Goal: Task Accomplishment & Management: Complete application form

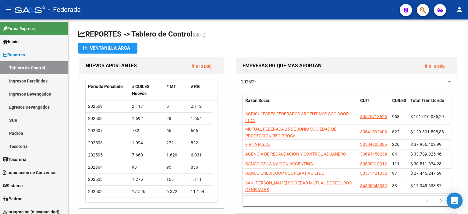
click at [455, 196] on div "Open Intercom Messenger" at bounding box center [455, 201] width 16 height 16
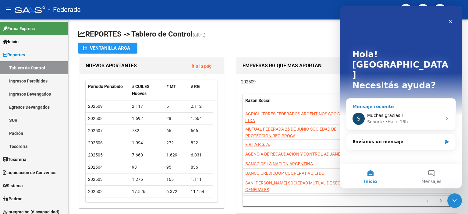
click at [395, 119] on div "• Hace 16h" at bounding box center [396, 122] width 23 height 6
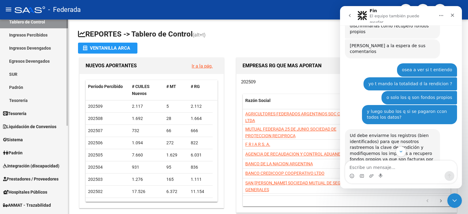
scroll to position [61, 0]
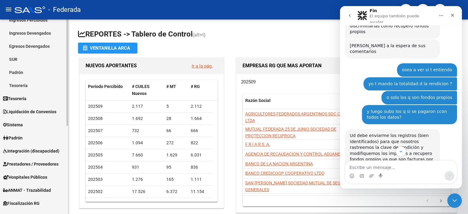
click at [27, 152] on span "Integración (discapacidad)" at bounding box center [31, 151] width 56 height 7
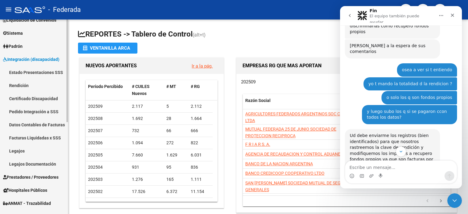
click at [47, 74] on link "Estado Presentaciones SSS" at bounding box center [34, 72] width 68 height 13
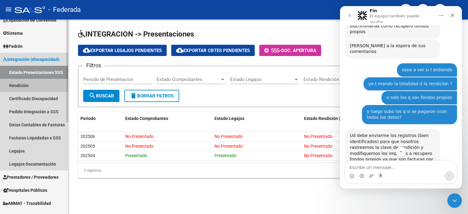
click at [27, 86] on link "Rendición" at bounding box center [34, 85] width 68 height 13
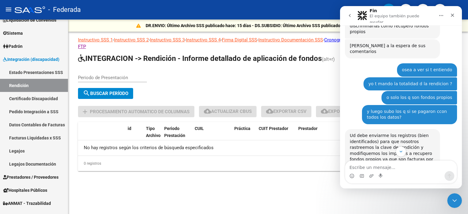
scroll to position [2029, 0]
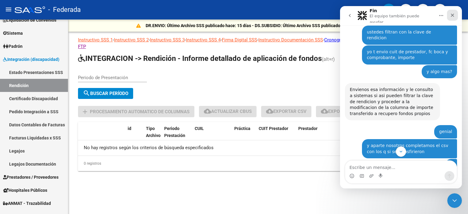
click at [452, 13] on icon "Cerrar" at bounding box center [452, 15] width 5 height 5
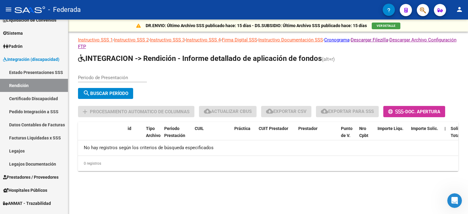
scroll to position [2761, 0]
click at [458, 201] on div "Abrir Intercom Messenger" at bounding box center [454, 200] width 20 height 20
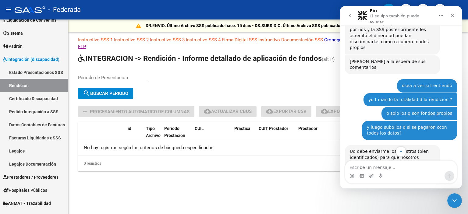
scroll to position [2213, 0]
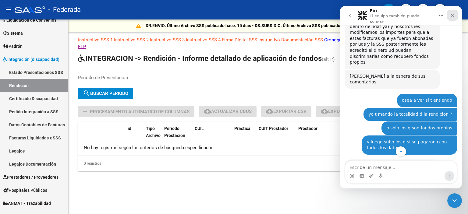
click at [454, 11] on div "Cerrar" at bounding box center [452, 15] width 11 height 11
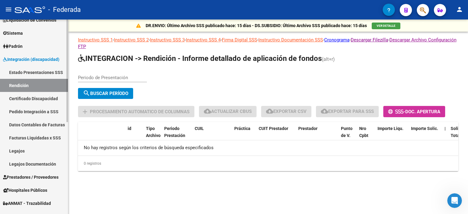
click at [41, 138] on link "Facturas Liquidadas x SSS" at bounding box center [34, 137] width 68 height 13
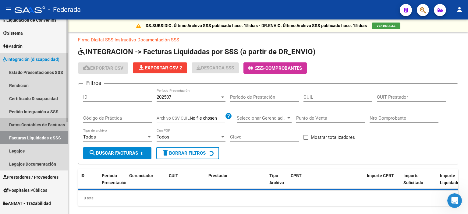
click at [46, 123] on link "Datos Contables de Facturas" at bounding box center [34, 124] width 68 height 13
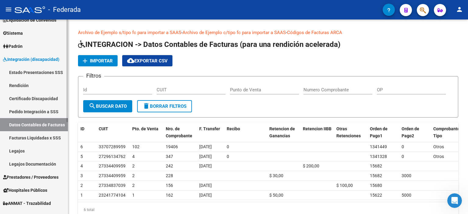
click at [47, 137] on link "Facturas Liquidadas x SSS" at bounding box center [34, 137] width 68 height 13
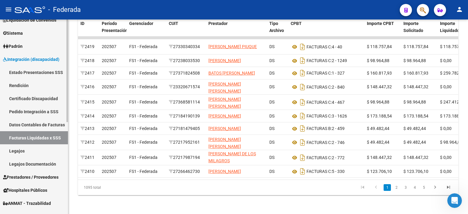
click at [30, 126] on link "Datos Contables de Facturas" at bounding box center [34, 124] width 68 height 13
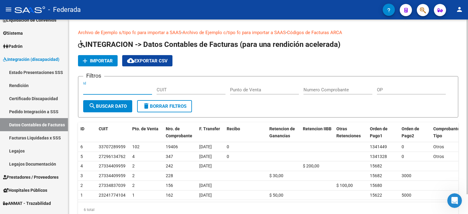
click at [106, 90] on input "Id" at bounding box center [117, 89] width 69 height 5
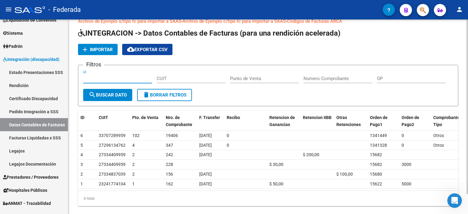
scroll to position [22, 0]
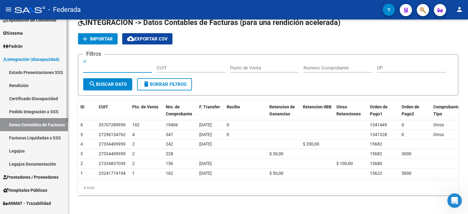
click at [33, 154] on link "Legajos" at bounding box center [34, 151] width 68 height 13
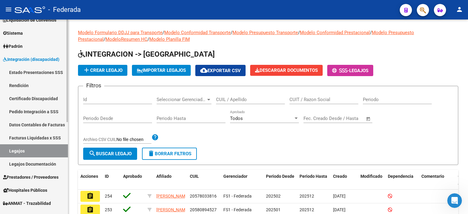
click at [38, 113] on link "Pedido Integración a SSS" at bounding box center [34, 111] width 68 height 13
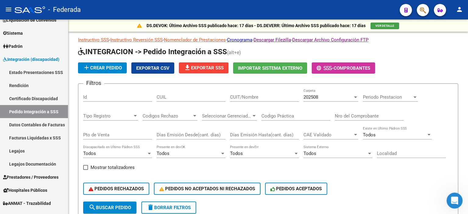
click at [454, 202] on icon "Abrir Intercom Messenger" at bounding box center [454, 200] width 10 height 10
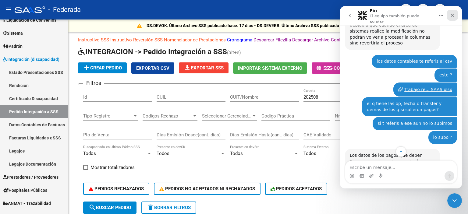
scroll to position [2700, 0]
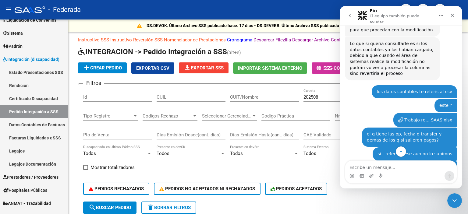
click at [398, 210] on link "[URL][DOMAIN_NAME]" at bounding box center [374, 212] width 48 height 5
click at [453, 13] on icon "Cerrar" at bounding box center [452, 15] width 5 height 5
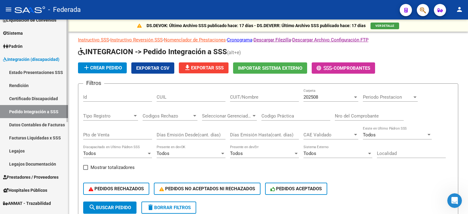
click at [44, 126] on link "Datos Contables de Facturas" at bounding box center [34, 124] width 68 height 13
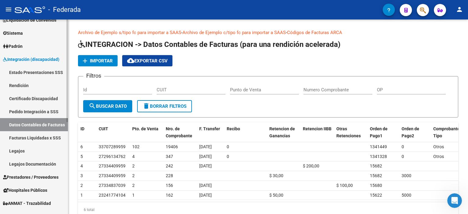
click at [30, 89] on link "Rendición" at bounding box center [34, 85] width 68 height 13
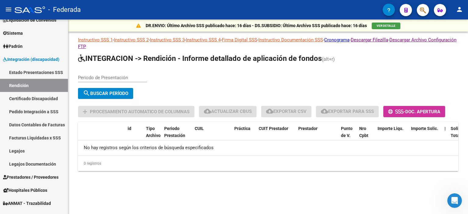
click at [120, 71] on div "Periodo de Presentación" at bounding box center [112, 75] width 69 height 13
type input "202505"
click at [127, 91] on span "search Buscar Período" at bounding box center [105, 93] width 45 height 5
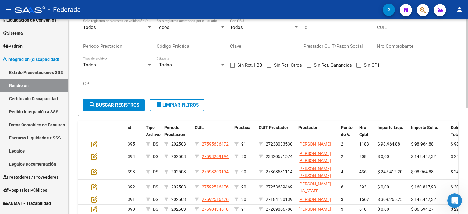
scroll to position [152, 0]
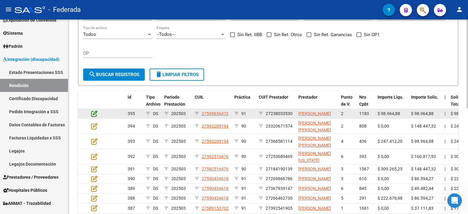
click at [93, 117] on icon at bounding box center [94, 113] width 6 height 7
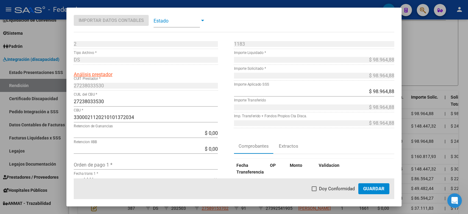
click at [135, 117] on input "3300021120210101372034" at bounding box center [146, 118] width 144 height 6
click at [373, 188] on span "Guardar" at bounding box center [374, 188] width 21 height 5
click at [317, 190] on span at bounding box center [314, 189] width 5 height 5
click at [314, 192] on input "Doy Conformidad" at bounding box center [314, 192] width 0 height 0
click at [381, 188] on span "Guardar" at bounding box center [374, 188] width 21 height 5
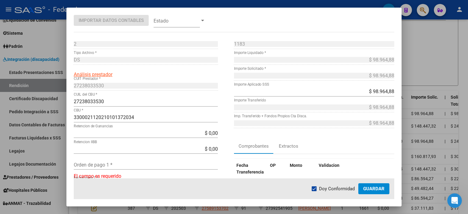
click at [371, 189] on span "Guardar" at bounding box center [374, 188] width 21 height 5
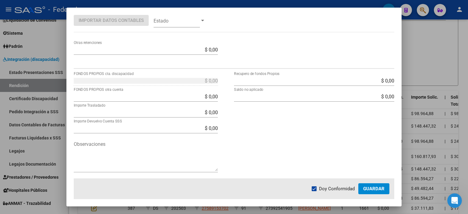
click at [372, 186] on span "Guardar" at bounding box center [374, 188] width 21 height 5
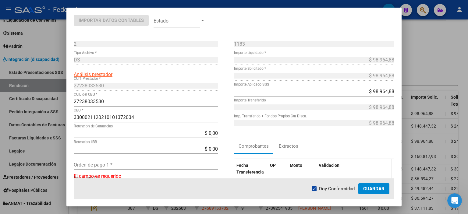
scroll to position [0, 0]
click at [315, 189] on span at bounding box center [314, 189] width 5 height 5
click at [314, 192] on input "Doy Conformidad" at bounding box center [314, 192] width 0 height 0
checkbox input "false"
click at [373, 190] on span "Guardar" at bounding box center [374, 188] width 21 height 5
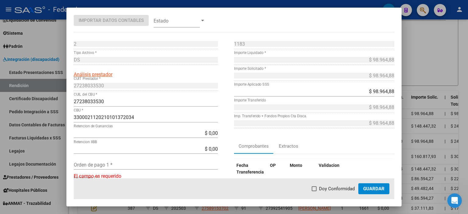
click at [441, 26] on div at bounding box center [234, 107] width 468 height 214
click at [441, 26] on div "Nro Comprobante" at bounding box center [411, 16] width 69 height 19
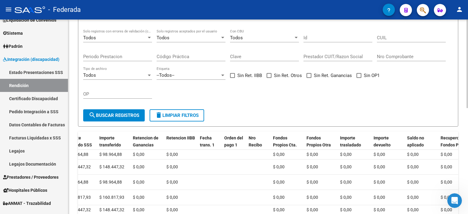
scroll to position [81, 0]
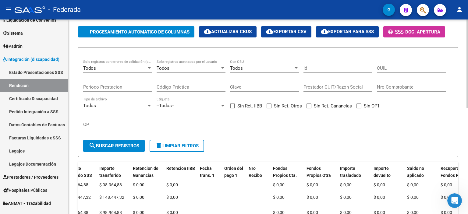
click at [261, 71] on div "Todos" at bounding box center [261, 68] width 63 height 5
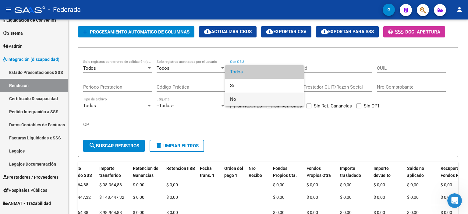
click at [267, 99] on span "No" at bounding box center [264, 100] width 69 height 14
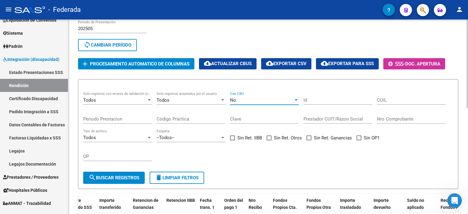
scroll to position [91, 0]
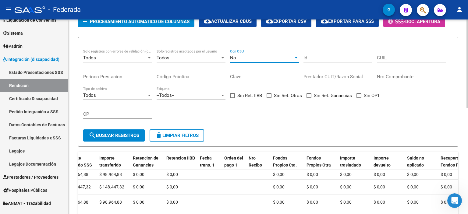
click at [123, 136] on button "search Buscar registros" at bounding box center [114, 136] width 62 height 12
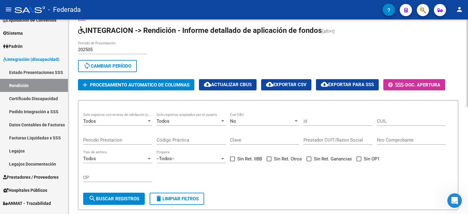
scroll to position [26, 0]
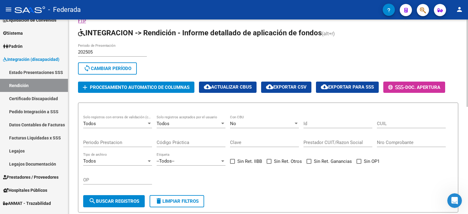
click at [290, 88] on span "cloud_download Exportar CSV" at bounding box center [286, 86] width 41 height 5
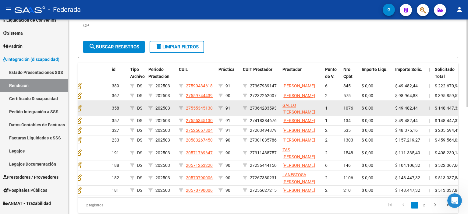
scroll to position [183, 0]
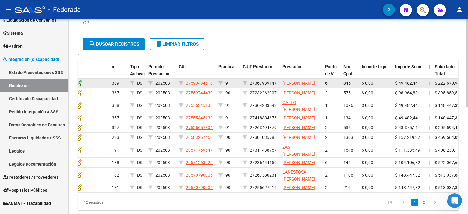
click at [79, 86] on icon at bounding box center [78, 83] width 6 height 7
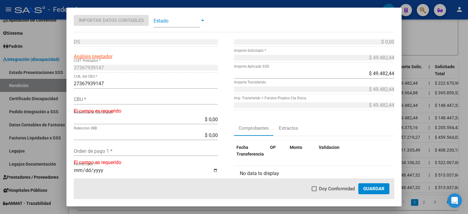
scroll to position [0, 0]
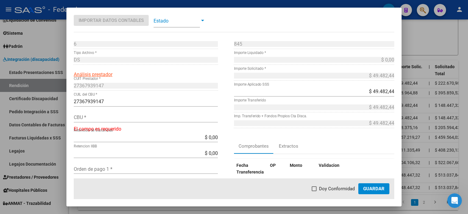
click at [376, 186] on span "Guardar" at bounding box center [374, 188] width 21 height 5
click at [419, 46] on div at bounding box center [234, 107] width 468 height 214
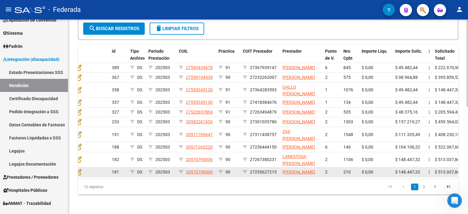
scroll to position [239, 0]
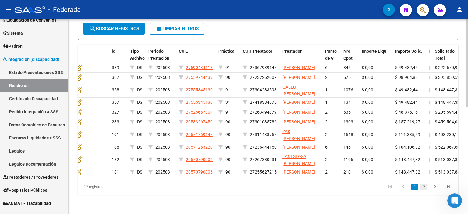
click at [425, 188] on link "2" at bounding box center [424, 187] width 7 height 7
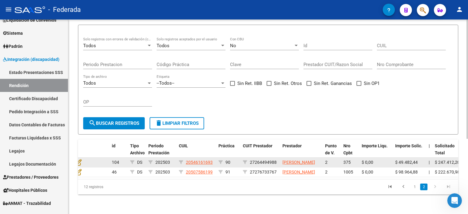
scroll to position [122, 0]
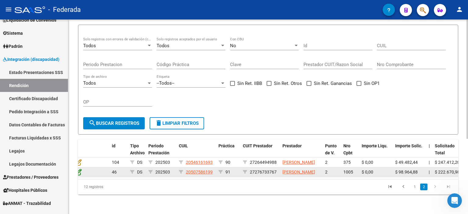
click at [79, 169] on icon at bounding box center [78, 172] width 6 height 7
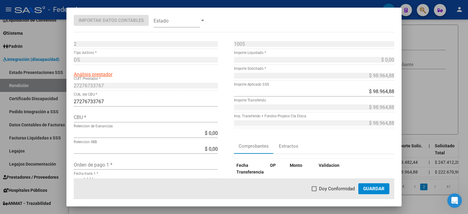
click at [106, 121] on div "CBU *" at bounding box center [146, 118] width 144 height 10
paste input "0200335911000010005112"
type input "0200335911000010005112"
click at [316, 190] on span at bounding box center [314, 189] width 5 height 5
click at [314, 192] on input "Doy Conformidad" at bounding box center [314, 192] width 0 height 0
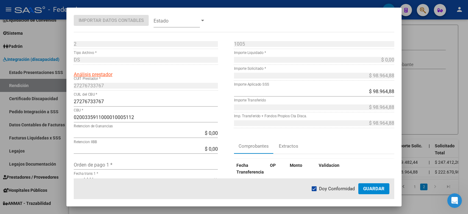
click at [373, 190] on span "Guardar" at bounding box center [374, 188] width 21 height 5
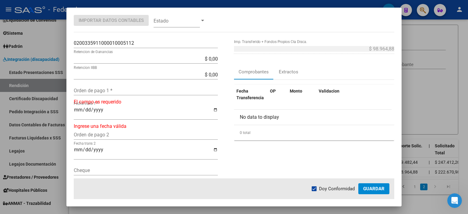
scroll to position [0, 0]
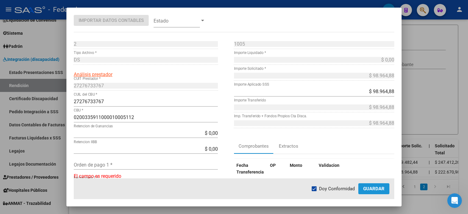
click at [375, 189] on span "Guardar" at bounding box center [374, 188] width 21 height 5
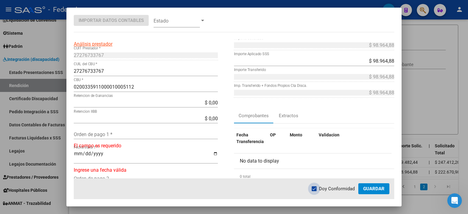
click at [317, 188] on span at bounding box center [314, 189] width 5 height 5
click at [314, 192] on input "Doy Conformidad" at bounding box center [314, 192] width 0 height 0
checkbox input "false"
click at [382, 188] on span "Guardar" at bounding box center [374, 188] width 21 height 5
click at [376, 185] on button "Guardar" at bounding box center [374, 189] width 31 height 11
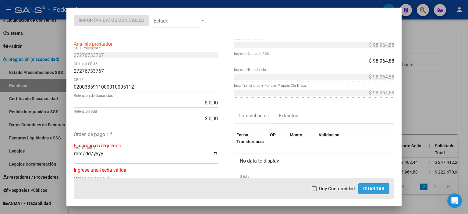
click at [376, 185] on button "Guardar" at bounding box center [374, 189] width 31 height 11
click at [445, 46] on div at bounding box center [234, 107] width 468 height 214
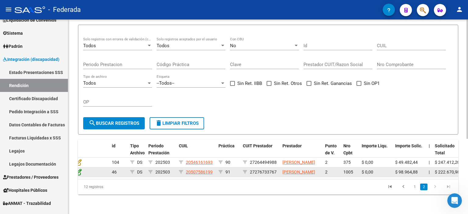
click at [79, 169] on icon at bounding box center [78, 172] width 6 height 7
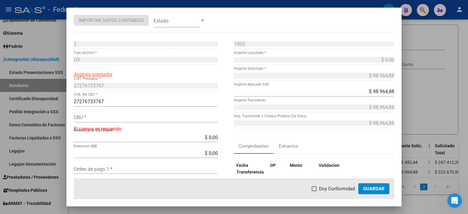
click at [435, 78] on div at bounding box center [234, 107] width 468 height 214
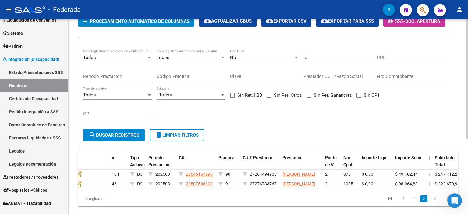
scroll to position [61, 0]
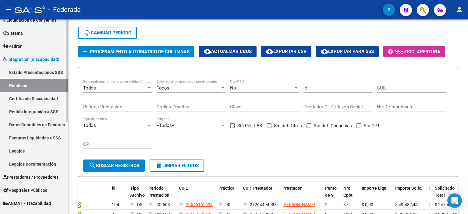
click at [36, 125] on link "Datos Contables de Facturas" at bounding box center [34, 124] width 68 height 13
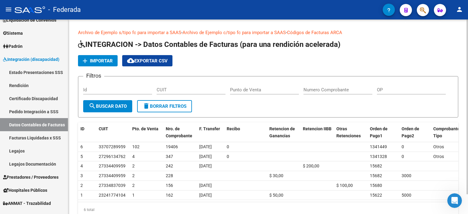
click at [96, 62] on span "Importar" at bounding box center [101, 60] width 23 height 5
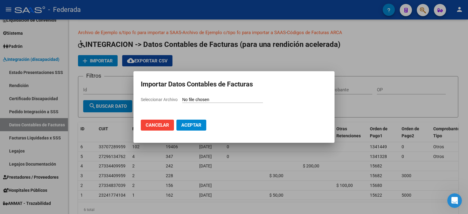
click at [195, 101] on input "Seleccionar Archivo" at bounding box center [222, 100] width 81 height 6
type input "C:\fakepath\Trabajo rendicion 05.2025 csv para subir a SAAS.csv"
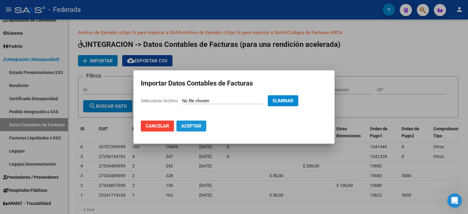
click at [190, 127] on span "Aceptar" at bounding box center [191, 126] width 20 height 5
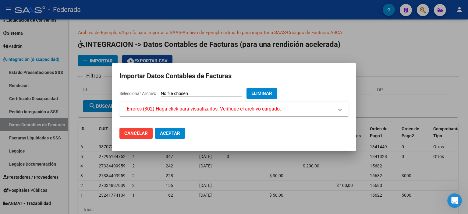
click at [178, 109] on span "Errores (302) Haga click para visualizarlos. Verifique el archivo cargado." at bounding box center [204, 109] width 154 height 7
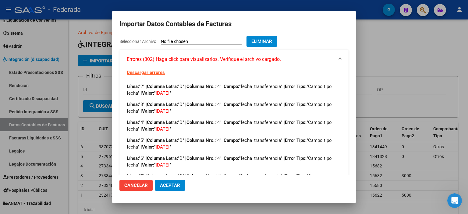
click at [272, 39] on span "Eliminar" at bounding box center [262, 41] width 21 height 5
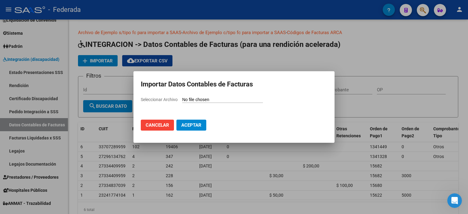
click at [203, 101] on input "Seleccionar Archivo" at bounding box center [222, 100] width 81 height 6
type input "C:\fakepath\Trabajo rendicion 05.2025 csv para subir a SAAS.csv"
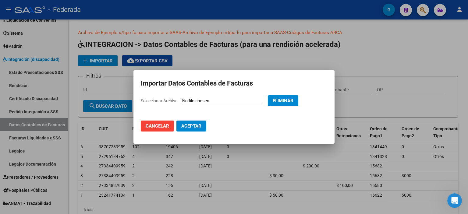
click at [184, 125] on span "Aceptar" at bounding box center [191, 126] width 20 height 5
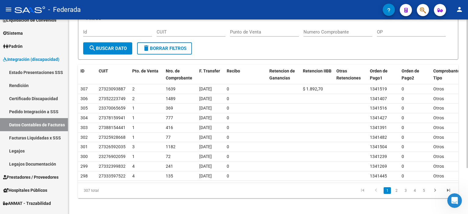
scroll to position [60, 0]
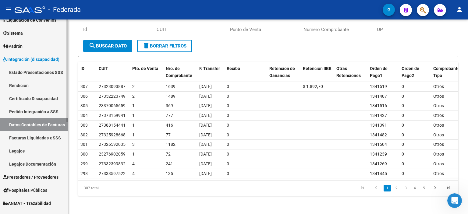
click at [48, 85] on link "Rendición" at bounding box center [34, 85] width 68 height 13
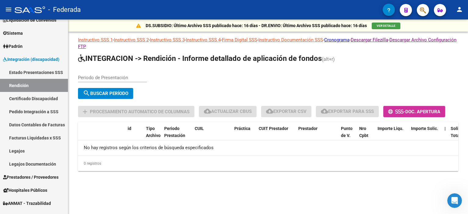
click at [119, 76] on input "Periodo de Presentación" at bounding box center [112, 77] width 69 height 5
type input "202505"
click at [111, 90] on button "search Buscar Período" at bounding box center [105, 93] width 55 height 11
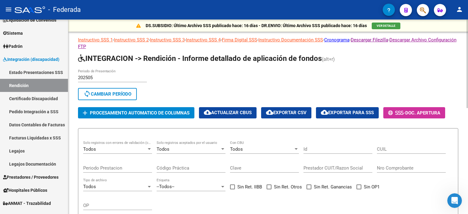
scroll to position [30, 0]
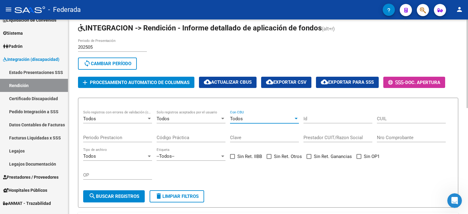
click at [266, 122] on div "Todos" at bounding box center [261, 118] width 63 height 5
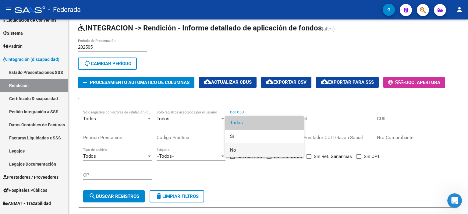
click at [270, 151] on span "No" at bounding box center [264, 151] width 69 height 14
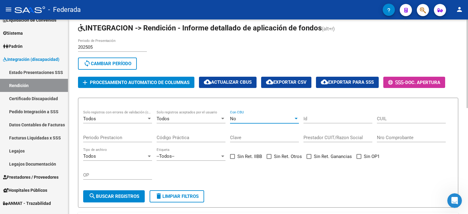
click at [122, 199] on span "search Buscar registros" at bounding box center [114, 196] width 51 height 5
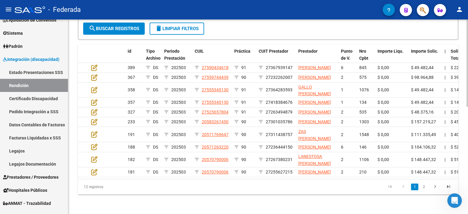
scroll to position [239, 0]
click at [426, 185] on link "2" at bounding box center [424, 187] width 7 height 7
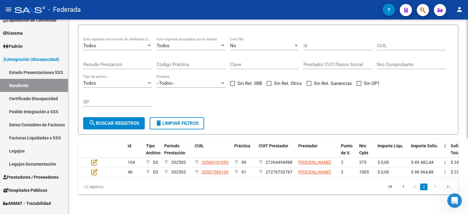
scroll to position [122, 0]
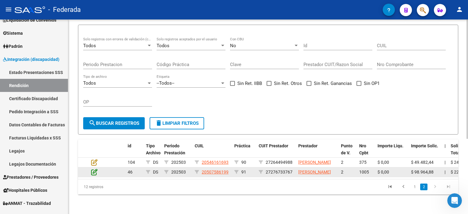
click at [94, 169] on icon at bounding box center [94, 172] width 6 height 7
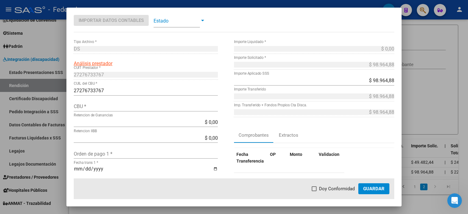
scroll to position [0, 0]
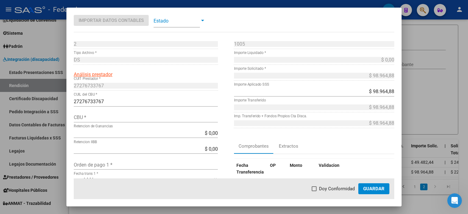
click at [101, 116] on input "CBU *" at bounding box center [146, 118] width 144 height 6
paste input "0200335911000010005112"
type input "0200335911000010005112"
click at [373, 188] on span "Guardar" at bounding box center [374, 188] width 21 height 5
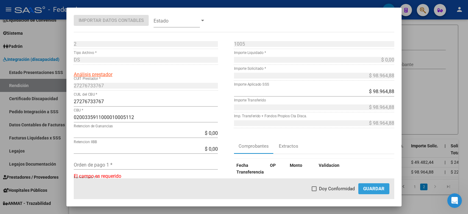
click at [373, 188] on span "Guardar" at bounding box center [374, 188] width 21 height 5
click at [436, 69] on div at bounding box center [234, 107] width 468 height 214
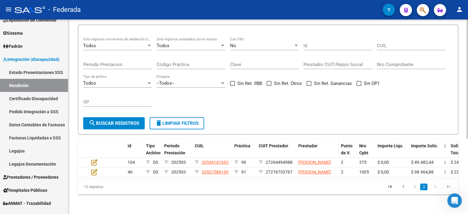
scroll to position [31, 0]
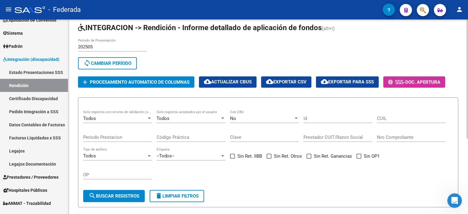
click at [137, 80] on span "Procesamiento automatico de columnas" at bounding box center [140, 82] width 100 height 5
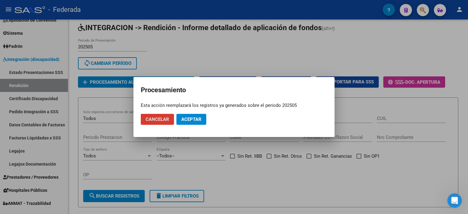
click at [194, 120] on span "Aceptar" at bounding box center [191, 119] width 20 height 5
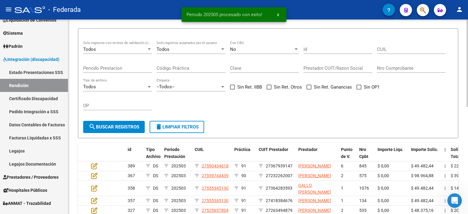
scroll to position [61, 0]
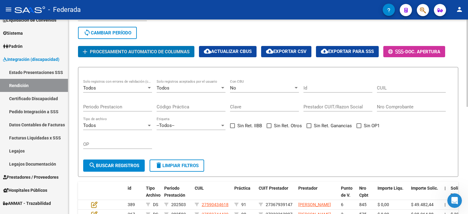
click at [109, 169] on span "search Buscar registros" at bounding box center [114, 165] width 51 height 5
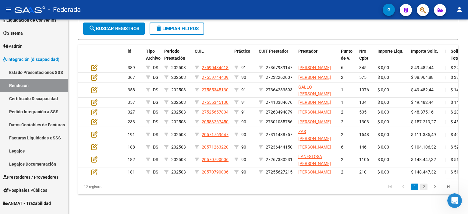
click at [423, 186] on link "2" at bounding box center [424, 187] width 7 height 7
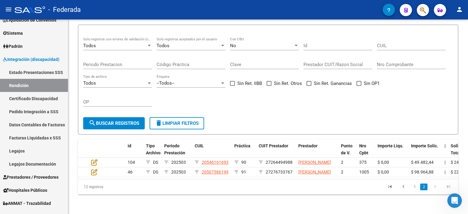
scroll to position [122, 0]
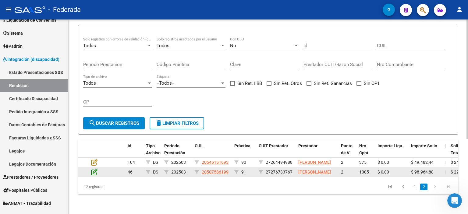
click at [95, 169] on icon at bounding box center [94, 172] width 6 height 7
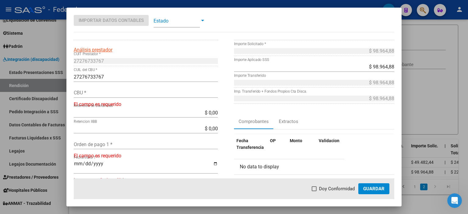
scroll to position [0, 0]
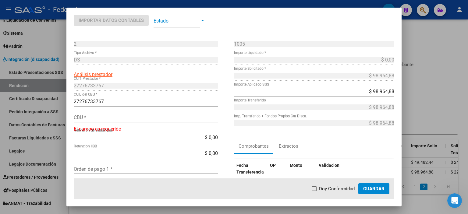
click at [145, 134] on div "$ 0,00 Retencion de Ganancias" at bounding box center [146, 138] width 144 height 10
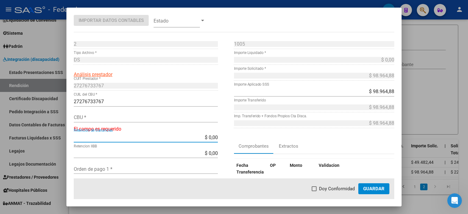
click at [441, 75] on div at bounding box center [234, 107] width 468 height 214
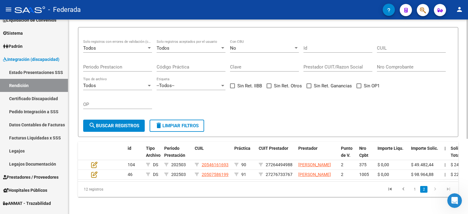
scroll to position [92, 0]
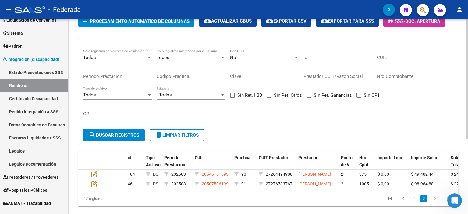
click at [248, 60] on div "No" at bounding box center [261, 57] width 63 height 5
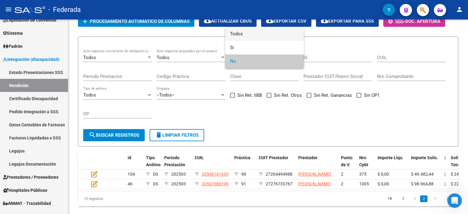
click at [251, 35] on span "Todos" at bounding box center [264, 34] width 69 height 14
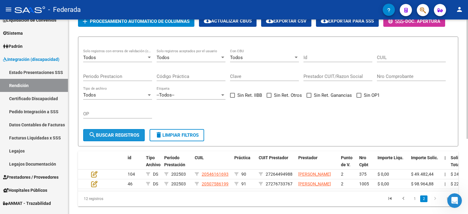
click at [128, 138] on span "search Buscar registros" at bounding box center [114, 135] width 51 height 5
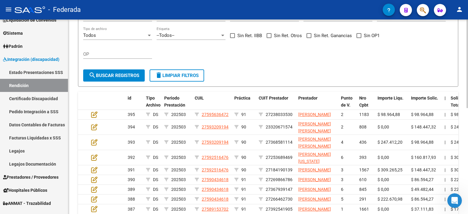
scroll to position [153, 0]
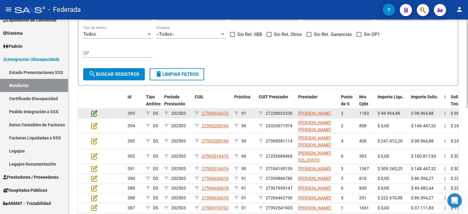
click at [92, 117] on icon at bounding box center [94, 113] width 6 height 7
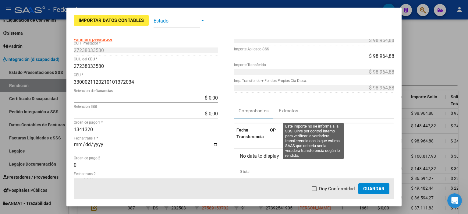
scroll to position [0, 0]
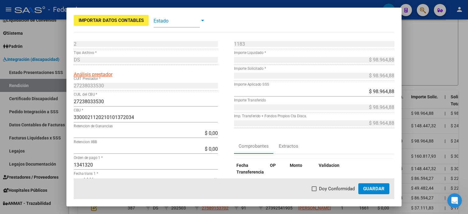
click at [434, 51] on div at bounding box center [234, 107] width 468 height 214
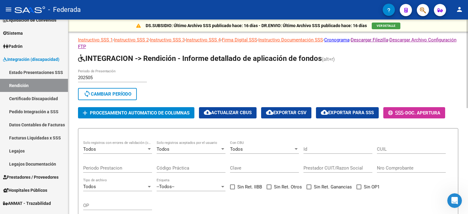
click at [272, 152] on div "Todos" at bounding box center [261, 149] width 63 height 5
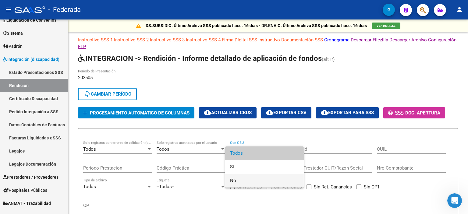
click at [272, 180] on span "No" at bounding box center [264, 181] width 69 height 14
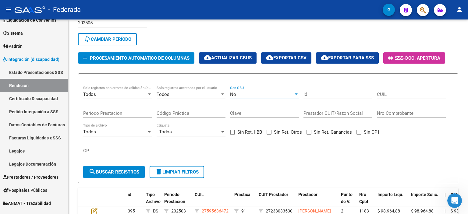
scroll to position [91, 0]
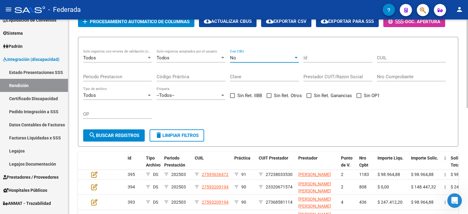
click at [109, 138] on span "search Buscar registros" at bounding box center [114, 135] width 51 height 5
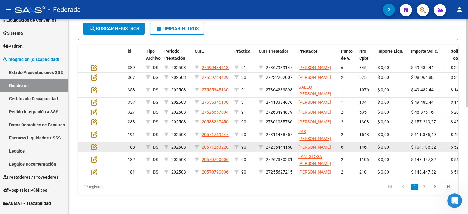
scroll to position [239, 0]
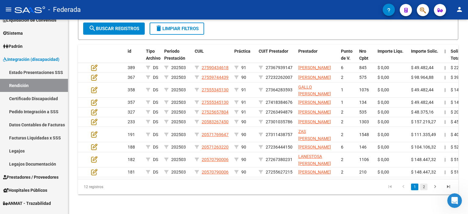
click at [425, 185] on link "2" at bounding box center [424, 187] width 7 height 7
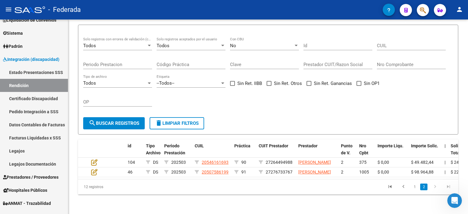
scroll to position [122, 0]
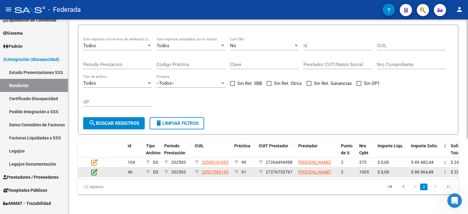
click at [95, 169] on icon at bounding box center [94, 172] width 6 height 7
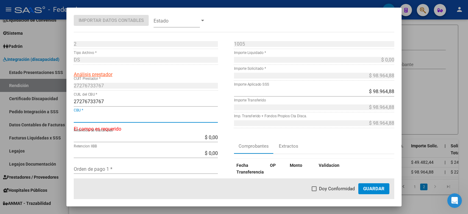
click at [104, 119] on input "CBU *" at bounding box center [146, 118] width 144 height 6
paste input "0200335911000010005112"
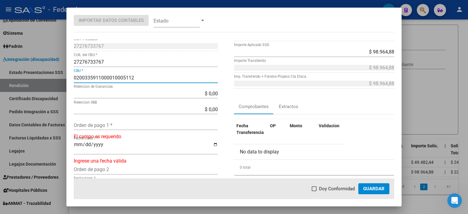
scroll to position [61, 0]
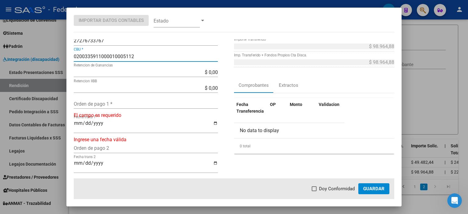
type input "0200335911000010005112"
click at [105, 125] on input "Fecha trans 1 *" at bounding box center [146, 126] width 144 height 10
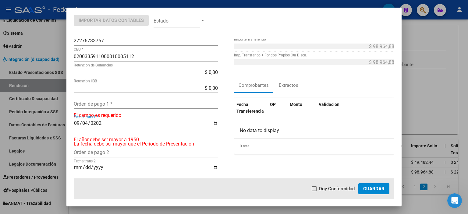
type input "2025-09-04"
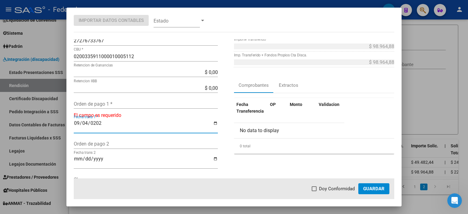
click at [102, 104] on input "Orden de pago 1 *" at bounding box center [146, 104] width 144 height 6
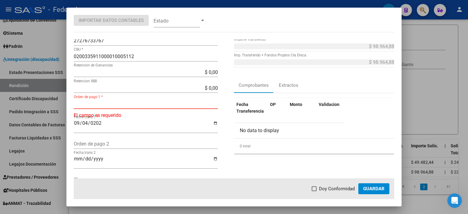
click at [110, 103] on input "Orden de pago 1 *" at bounding box center [146, 104] width 144 height 6
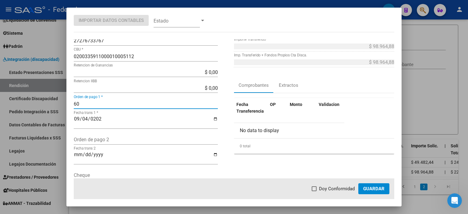
type input "6"
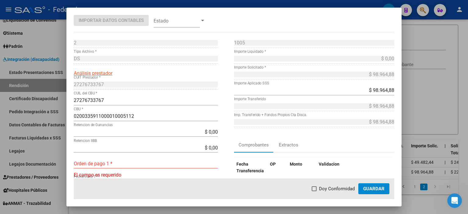
scroll to position [0, 0]
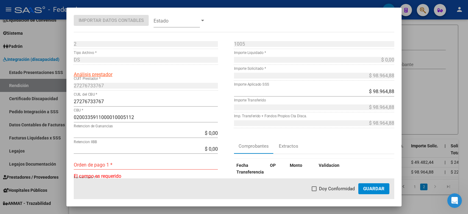
click at [145, 117] on input "0200335911000010005112" at bounding box center [146, 118] width 144 height 6
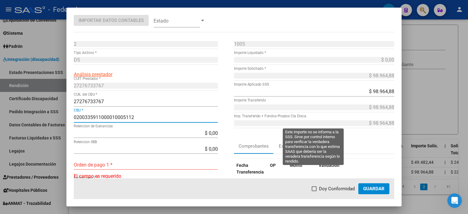
click at [270, 127] on div "$ 98.964,88 Imp. Transferido + Fondos Propios Cta Disca." at bounding box center [314, 124] width 160 height 10
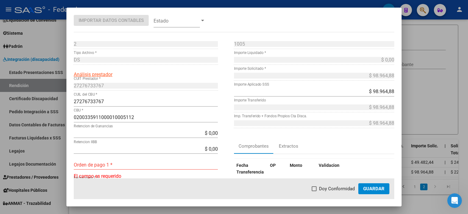
click at [364, 95] on div "$ 98.964,88 Importe Aplicado SSS" at bounding box center [314, 92] width 160 height 10
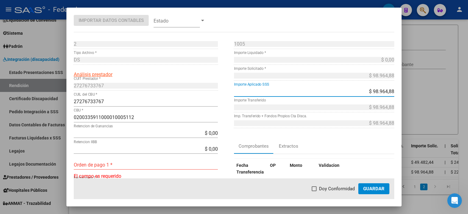
click at [366, 91] on input "$ 98.964,88" at bounding box center [314, 92] width 160 height 6
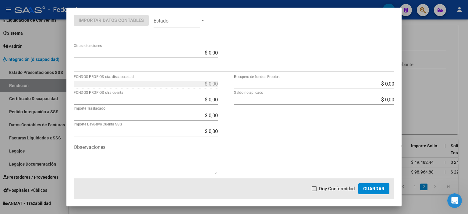
scroll to position [223, 0]
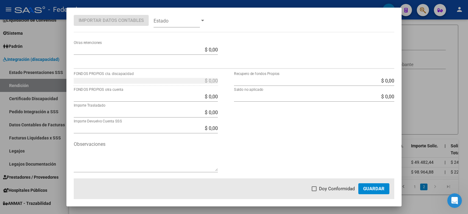
click at [178, 84] on div "$ 0,00 FONDOS PROPIOS cta. discapacidad" at bounding box center [146, 81] width 144 height 10
click at [203, 99] on input "$ 0,00" at bounding box center [146, 97] width 144 height 6
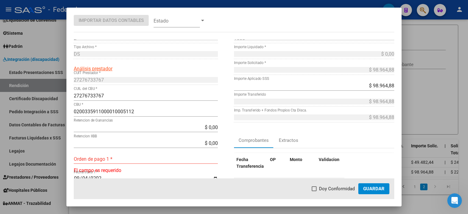
scroll to position [0, 0]
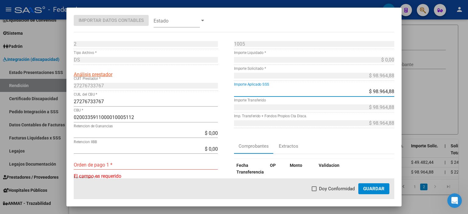
drag, startPoint x: 364, startPoint y: 91, endPoint x: 403, endPoint y: 92, distance: 39.4
click at [403, 92] on div "Importar Datos Contables Estado 2 Punto de Venta * DS Tipo Archivo * Análisis p…" at bounding box center [234, 107] width 468 height 214
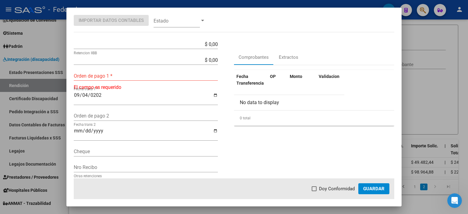
scroll to position [61, 0]
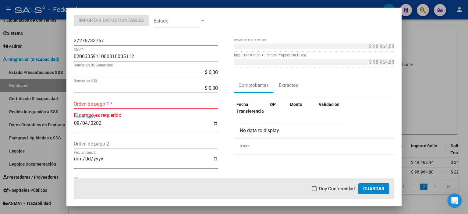
drag, startPoint x: 107, startPoint y: 124, endPoint x: 45, endPoint y: 123, distance: 62.2
click at [45, 123] on div "Importar Datos Contables Estado 2 Punto de Venta * DS Tipo Archivo * Análisis p…" at bounding box center [234, 107] width 468 height 214
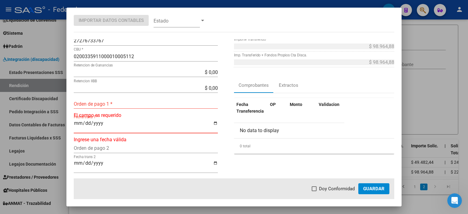
drag, startPoint x: 132, startPoint y: 128, endPoint x: 91, endPoint y: 125, distance: 40.3
click at [91, 126] on input "Fecha trans 1 *" at bounding box center [146, 126] width 144 height 10
click at [174, 128] on input "Fecha trans 1 *" at bounding box center [146, 126] width 144 height 10
click at [138, 107] on div "Orden de pago 1 *" at bounding box center [146, 104] width 144 height 10
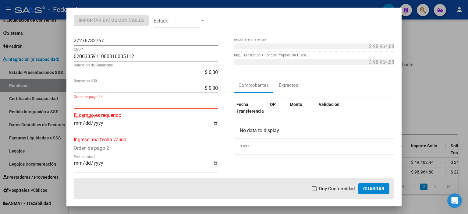
click at [110, 122] on input "Fecha trans 1 *" at bounding box center [146, 126] width 144 height 10
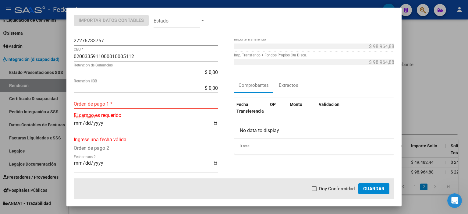
click at [97, 124] on input "Fecha trans 1 *" at bounding box center [146, 126] width 144 height 10
click at [79, 123] on input "Fecha trans 1 *" at bounding box center [146, 126] width 144 height 10
click at [100, 124] on input "Fecha trans 1 *" at bounding box center [146, 126] width 144 height 10
click at [88, 124] on input "Fecha trans 1 *" at bounding box center [146, 126] width 144 height 10
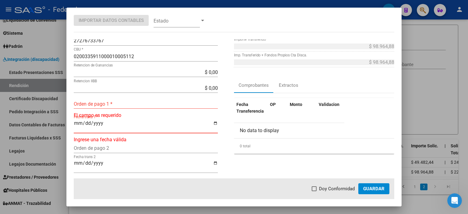
click at [87, 124] on input "Fecha trans 1 *" at bounding box center [146, 126] width 144 height 10
click at [78, 124] on input "Fecha trans 1 *" at bounding box center [146, 126] width 144 height 10
type input "0001-01-01"
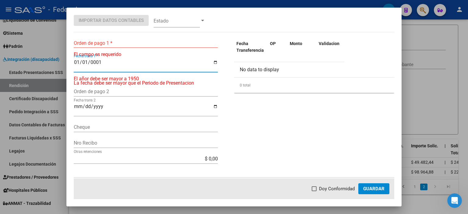
scroll to position [91, 0]
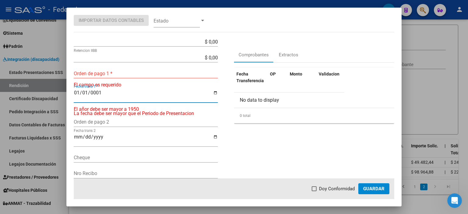
click at [163, 77] on div "Orden de pago 1 *" at bounding box center [146, 74] width 144 height 10
click at [145, 102] on div "0001-01-01 Fecha trans 1 *" at bounding box center [146, 96] width 144 height 14
click at [105, 93] on input "0001-01-01" at bounding box center [146, 95] width 144 height 10
click at [99, 94] on input "0001-01-01" at bounding box center [146, 95] width 144 height 10
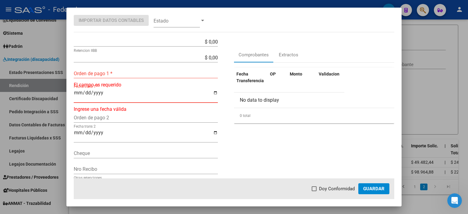
type input "0001-01-01"
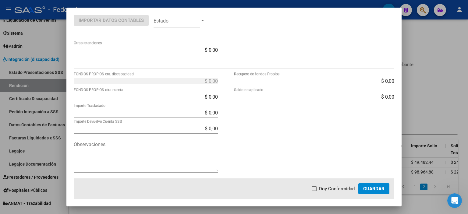
scroll to position [231, 0]
click at [202, 96] on input "$ 0,00" at bounding box center [146, 97] width 144 height 6
drag, startPoint x: 217, startPoint y: 96, endPoint x: 200, endPoint y: 97, distance: 16.2
click at [200, 97] on app-form-text-field "$ 0,00 FONDOS PROPIOS otra cuenta" at bounding box center [148, 97] width 149 height 6
drag, startPoint x: 200, startPoint y: 97, endPoint x: 228, endPoint y: 99, distance: 27.5
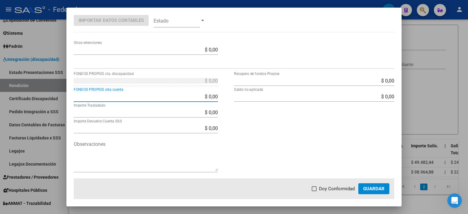
click at [228, 99] on div "$ 0,00 FONDOS PROPIOS cta. discapacidad $ 0,00 FONDOS PROPIOS otra cuenta $ 0,0…" at bounding box center [154, 127] width 160 height 103
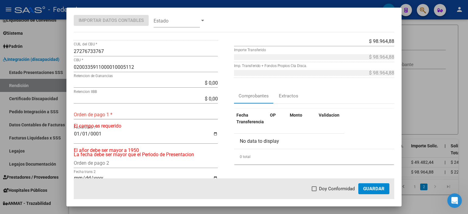
scroll to position [170, 0]
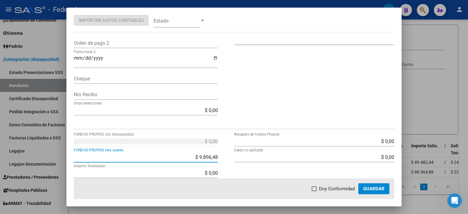
type input "$ 98.964,88"
type input "$ 0,00"
type input "-$ 98.964,88"
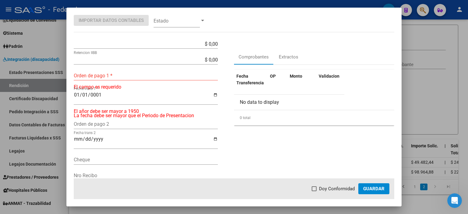
scroll to position [79, 0]
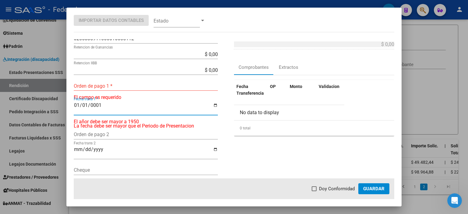
click at [110, 106] on input "0001-01-01" at bounding box center [146, 108] width 144 height 10
click at [99, 106] on input "0001-01-01" at bounding box center [146, 108] width 144 height 10
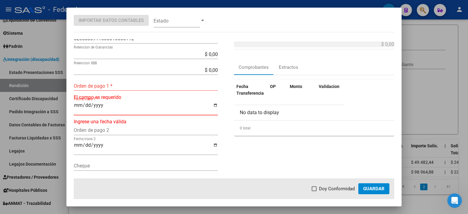
type input "0001-01-01"
click at [87, 105] on input "0001-01-01" at bounding box center [146, 108] width 144 height 10
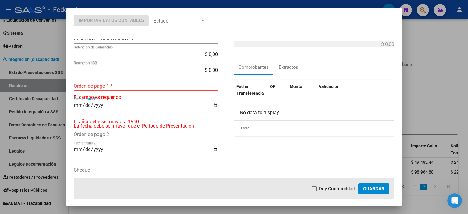
type input "0001-01-01"
click at [87, 105] on input "0001-01-01" at bounding box center [146, 108] width 144 height 10
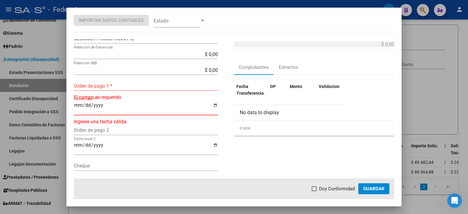
type input "0001-01-01"
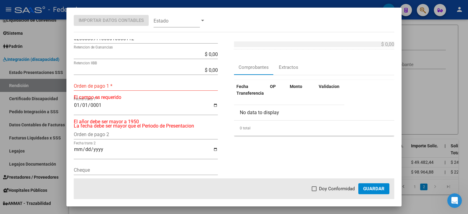
click at [78, 101] on p "El campo es requerido" at bounding box center [154, 97] width 160 height 7
click at [76, 105] on input "0001-01-01" at bounding box center [146, 108] width 144 height 10
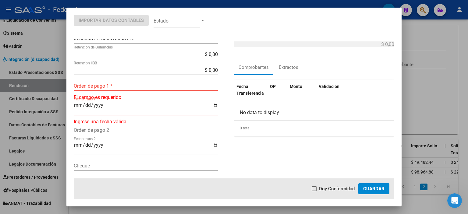
type input "0001-01-01"
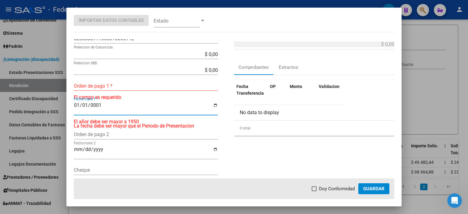
click at [256, 148] on div "1005 Nro Comprobante * $ 0,00 Importe Liquidado * $ 98.964,88 Importe Solicitad…" at bounding box center [314, 86] width 160 height 253
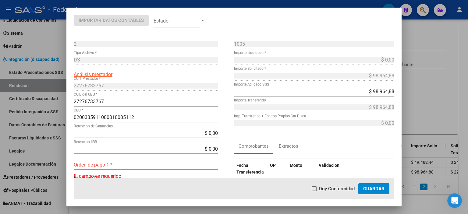
click at [195, 26] on span at bounding box center [177, 21] width 46 height 14
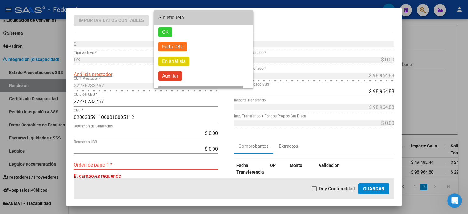
click at [289, 27] on div at bounding box center [234, 107] width 468 height 214
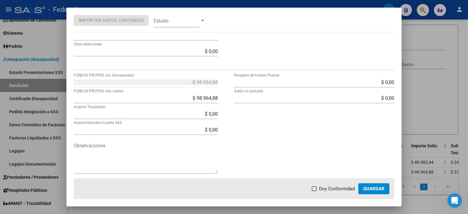
scroll to position [231, 0]
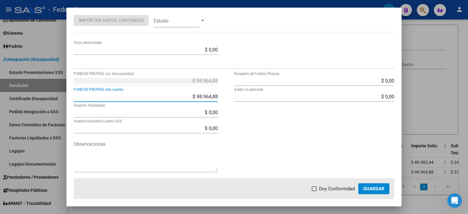
drag, startPoint x: 216, startPoint y: 96, endPoint x: 178, endPoint y: 99, distance: 37.6
click at [178, 99] on input "$ 98.964,88" at bounding box center [146, 97] width 144 height 6
type input "$ 0,00"
type input "$ 98.964,88"
type input "$ 0,00"
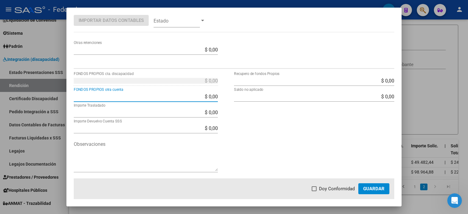
click at [377, 79] on input "$ 0,00" at bounding box center [314, 81] width 160 height 6
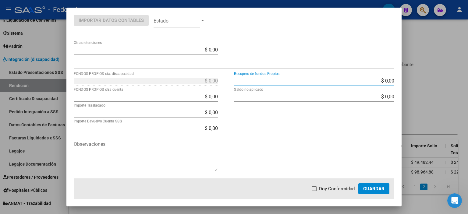
drag, startPoint x: 376, startPoint y: 79, endPoint x: 393, endPoint y: 79, distance: 17.4
click at [393, 79] on app-form-text-field "$ 0,00 Recupero de fondos Propios" at bounding box center [316, 81] width 165 height 6
paste input "98.964,88"
type input "$ 98.964,88"
type input "$ 0,00"
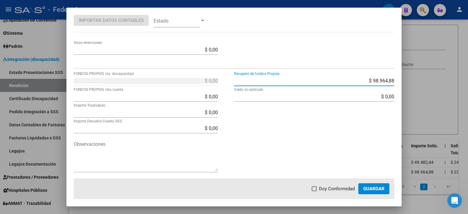
type input "-$ 98.964,88"
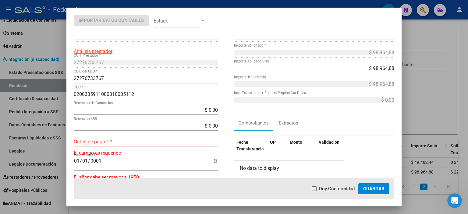
scroll to position [18, 0]
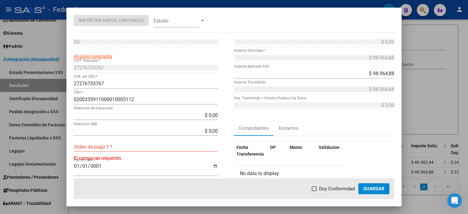
click at [145, 99] on input "0200335911000010005112" at bounding box center [146, 100] width 144 height 6
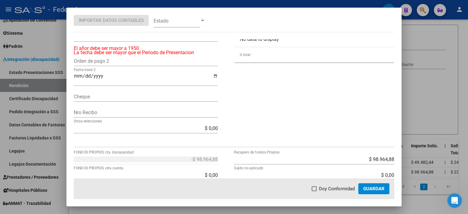
scroll to position [231, 0]
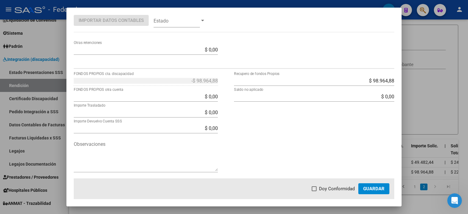
click at [433, 73] on div at bounding box center [234, 107] width 468 height 214
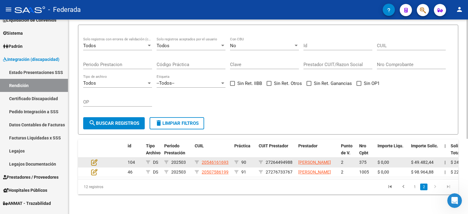
drag, startPoint x: 293, startPoint y: 150, endPoint x: 266, endPoint y: 151, distance: 27.2
click at [266, 159] on div "27264494988" at bounding box center [276, 162] width 35 height 7
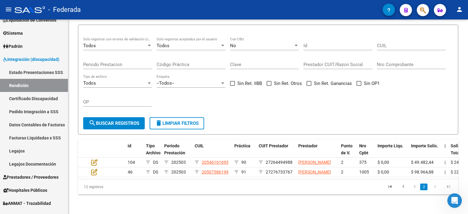
copy span "27264494988"
click at [415, 186] on link "1" at bounding box center [414, 187] width 7 height 7
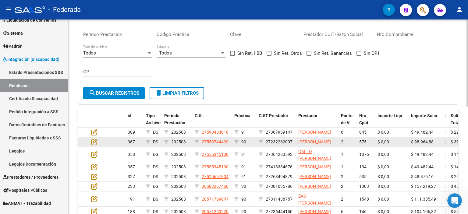
scroll to position [239, 0]
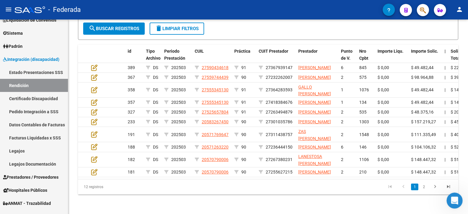
click at [453, 200] on icon "Abrir Intercom Messenger" at bounding box center [454, 200] width 10 height 10
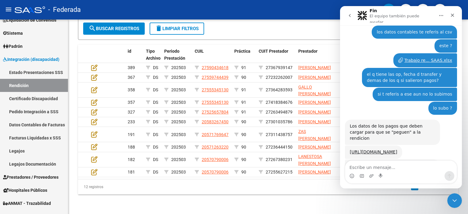
scroll to position [2761, 0]
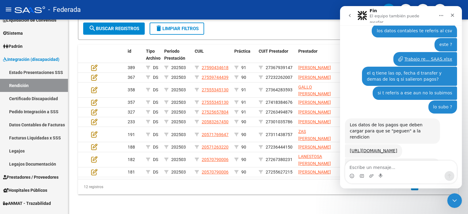
click at [418, 166] on textarea "Escribe un mensaje..." at bounding box center [402, 166] width 112 height 10
type textarea "Hola!!"
type textarea "buen dia"
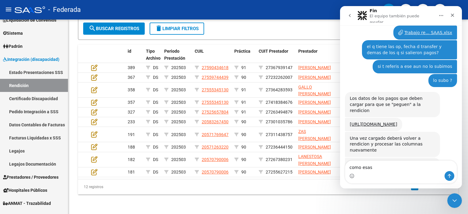
scroll to position [2802, 0]
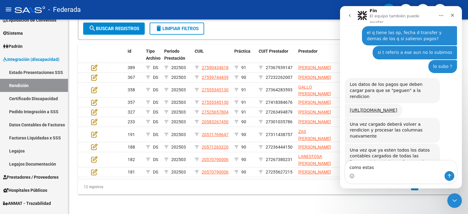
type textarea "como estas?"
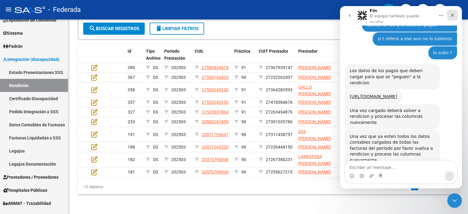
click at [450, 14] on div "Cerrar" at bounding box center [452, 15] width 11 height 11
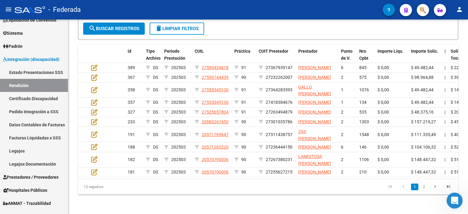
click at [450, 196] on div "Abrir Intercom Messenger" at bounding box center [454, 200] width 20 height 20
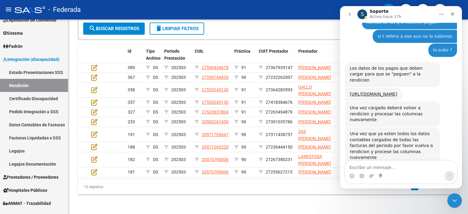
click at [442, 13] on icon "Inicio" at bounding box center [441, 14] width 5 height 5
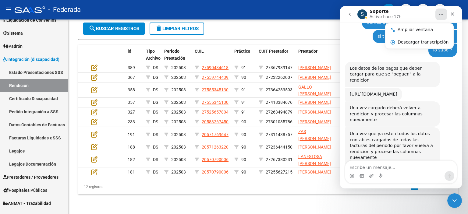
click at [441, 13] on icon "Inicio" at bounding box center [441, 14] width 5 height 5
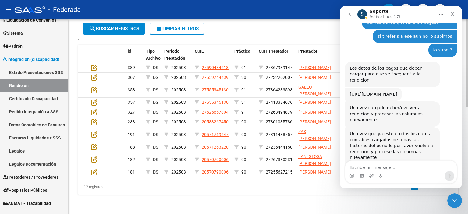
click at [325, 210] on div "DS.SUBSIDIO: Último Archivo SSS publicado hace: 16 días - DR.ENVIO: Último Arch…" at bounding box center [268, 17] width 400 height 393
click at [455, 13] on icon "Cerrar" at bounding box center [452, 14] width 5 height 5
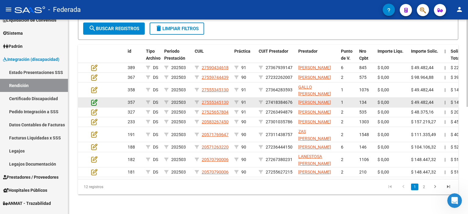
click at [95, 99] on icon at bounding box center [94, 102] width 6 height 7
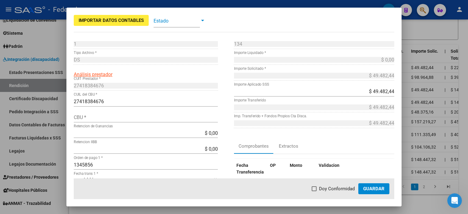
click at [87, 118] on input "CBU *" at bounding box center [146, 118] width 144 height 6
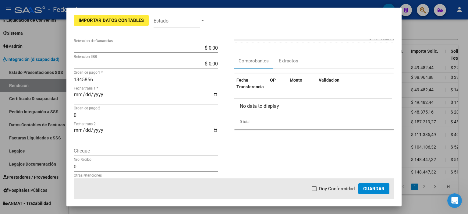
scroll to position [35, 0]
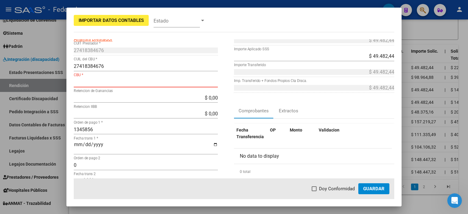
click at [116, 81] on input "CBU *" at bounding box center [146, 82] width 144 height 6
paste input "4260001900200033198088"
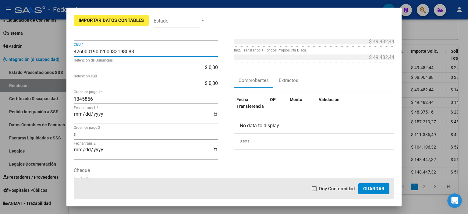
scroll to position [0, 0]
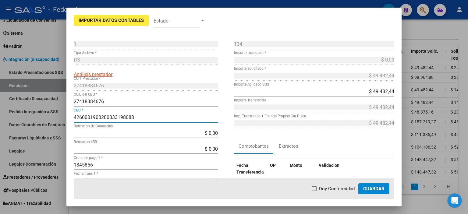
type input "4260001900200033198088"
click at [380, 187] on span "Guardar" at bounding box center [374, 188] width 21 height 5
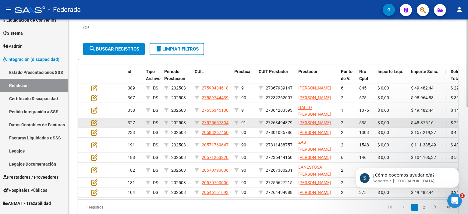
scroll to position [2860, 0]
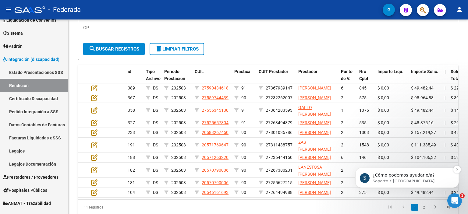
click at [409, 178] on p "¿Cómo podemos ayudarlo/a?" at bounding box center [412, 176] width 79 height 6
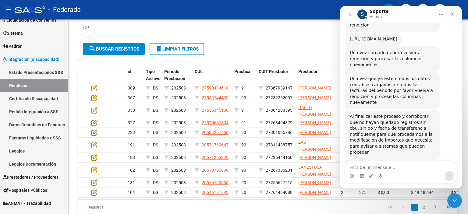
scroll to position [2870, 0]
click at [383, 165] on textarea "Escribe un mensaje..." at bounding box center [402, 166] width 112 height 10
click at [309, 48] on form "Todos Solo registros con errores de validación (control 623 instructivo de rend…" at bounding box center [268, 5] width 381 height 110
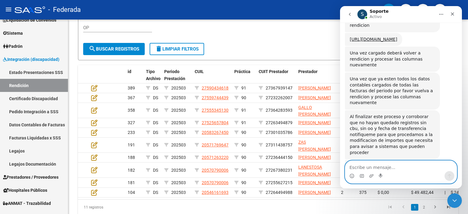
click at [410, 164] on textarea "Escribe un mensaje..." at bounding box center [402, 166] width 112 height 10
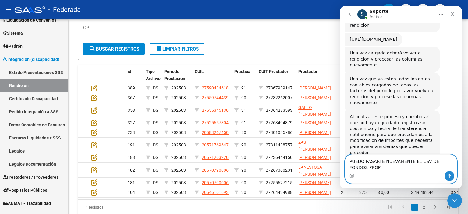
scroll to position [2876, 0]
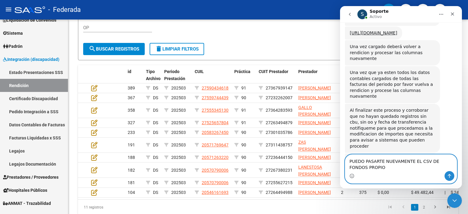
type textarea "PUEDO PASARTE NUEVAMENTE EL CSV DE FONDOS PROPIOS"
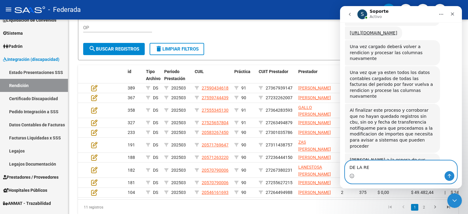
scroll to position [2884, 0]
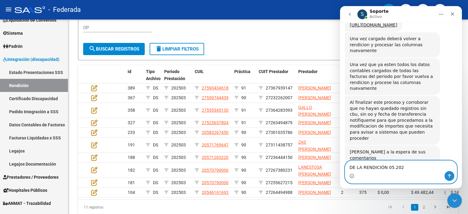
type textarea "DE LA RENDICIÓN 05.2025"
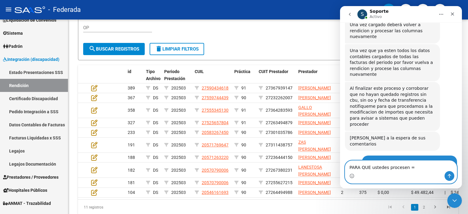
type textarea "PARA QUE ustedes procesen =?"
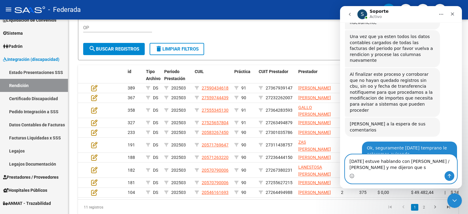
scroll to position [2918, 0]
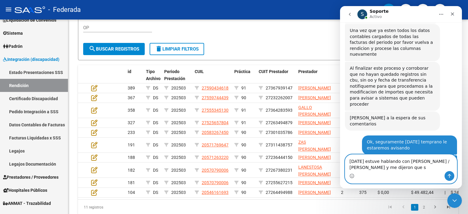
type textarea "[DATE] estuve hablando con [PERSON_NAME] / [PERSON_NAME] y me dijeron que si"
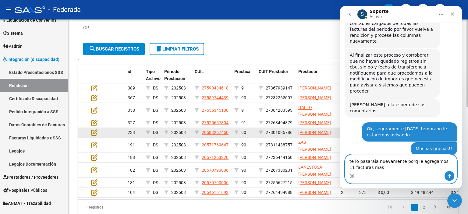
scroll to position [2938, 0]
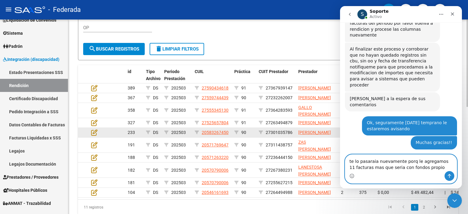
type textarea "te lo pasaraia nuevamente porq le agregamos 11 facturas mas que seria con fondo…"
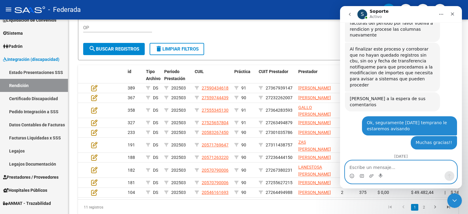
scroll to position [2957, 0]
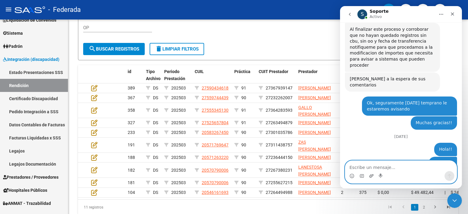
click at [372, 175] on icon "Adjuntar un archivo" at bounding box center [371, 176] width 5 height 5
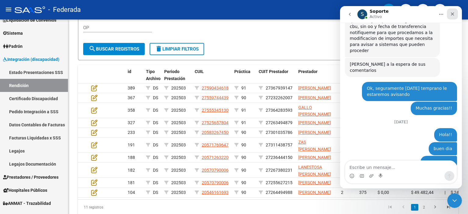
click at [453, 15] on icon "Cerrar" at bounding box center [452, 14] width 5 height 5
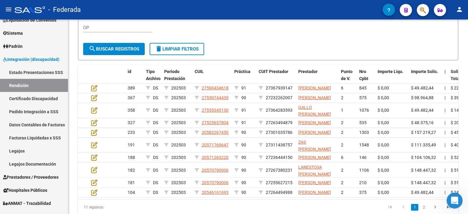
click at [452, 199] on icon "Abrir Intercom Messenger" at bounding box center [454, 200] width 10 height 10
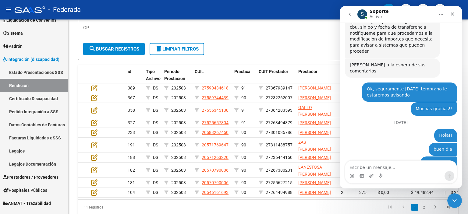
click at [421, 170] on textarea "Escribe un mensaje..." at bounding box center [402, 166] width 112 height 10
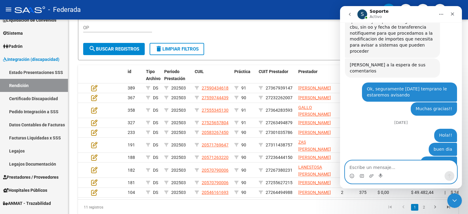
click at [418, 169] on textarea "Escribe un mensaje..." at bounding box center [402, 166] width 112 height 10
drag, startPoint x: 437, startPoint y: 148, endPoint x: 388, endPoint y: 166, distance: 52.7
click at [388, 166] on textarea "Escribe un mensaje..." at bounding box center [402, 166] width 112 height 10
drag, startPoint x: 406, startPoint y: 146, endPoint x: 383, endPoint y: 166, distance: 30.0
click at [383, 166] on textarea "Escribe un mensaje..." at bounding box center [402, 166] width 112 height 10
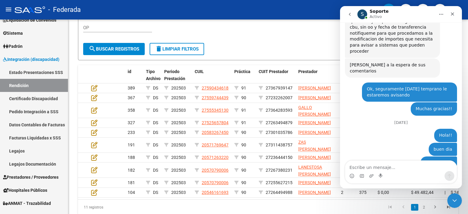
drag, startPoint x: 282, startPoint y: 37, endPoint x: 316, endPoint y: 52, distance: 36.7
click at [282, 37] on div "Todos Solo registros con errores de validación (control 623 instructivo de rend…" at bounding box center [268, 0] width 370 height 75
drag, startPoint x: 425, startPoint y: 55, endPoint x: 444, endPoint y: 56, distance: 18.6
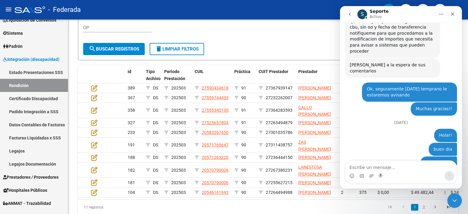
drag, startPoint x: 411, startPoint y: 127, endPoint x: 432, endPoint y: 101, distance: 33.0
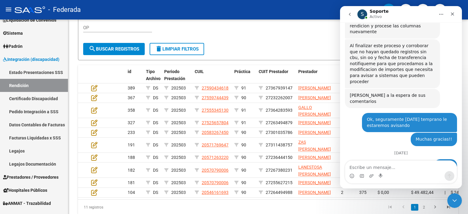
drag, startPoint x: 441, startPoint y: 87, endPoint x: 454, endPoint y: 119, distance: 34.4
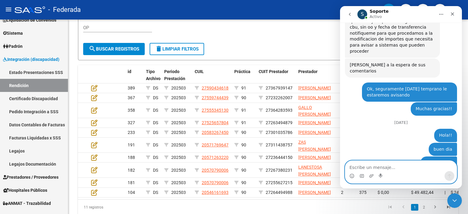
click at [359, 167] on textarea "Escribe un mensaje..." at bounding box center [402, 166] width 112 height 10
type textarea "DISCULPAME"
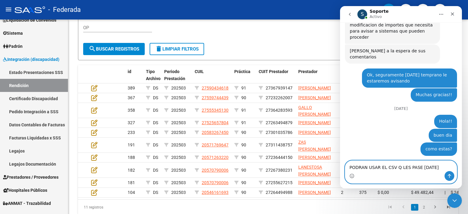
type textarea "PODRAN USAR EL CSV Q LES PASE [DATE]?"
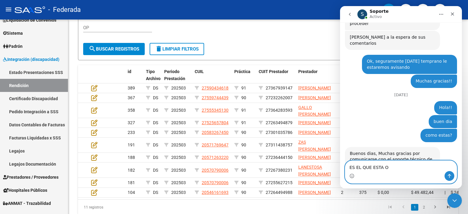
type textarea "ES EL QUE ESTA OK"
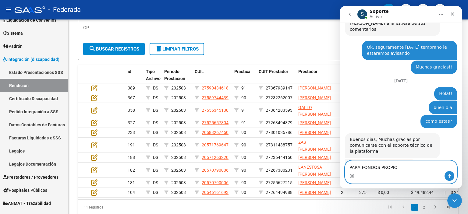
type textarea "PARA FONDOS PROPIOS"
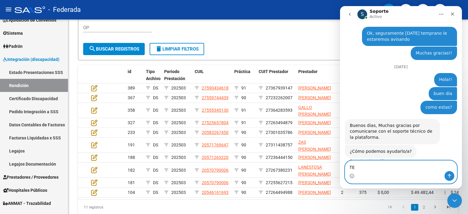
type textarea "T"
type textarea "SERÍA ESTE QUE TE VUELVO A PASAR"
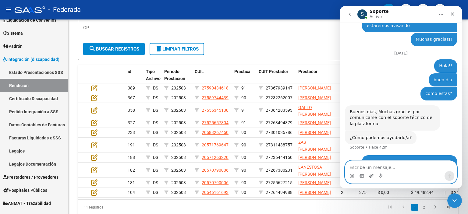
click at [371, 177] on icon "Adjuntar un archivo" at bounding box center [372, 175] width 4 height 3
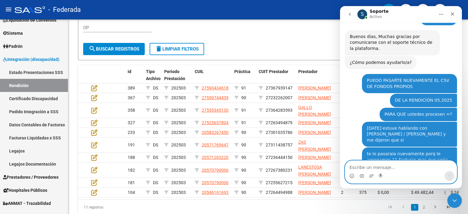
scroll to position [3118, 0]
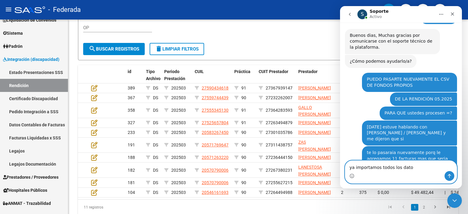
type textarea "ya importamos todos los datos"
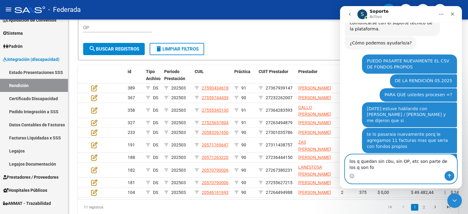
scroll to position [3143, 0]
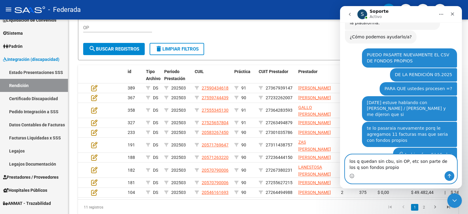
type textarea "los q quedan sin cbu, sin OP, etc son parte de los q son fondos propios"
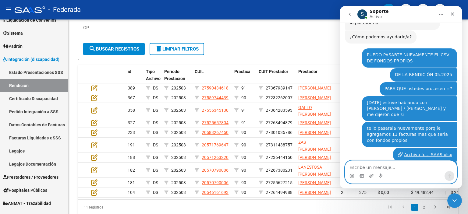
scroll to position [3156, 0]
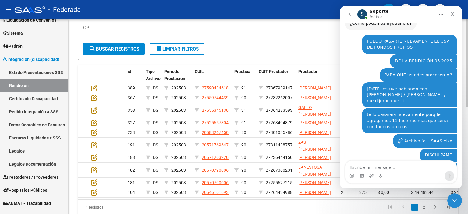
click at [277, 38] on div "Todos Solo registros con errores de validación (control 623 instructivo de rend…" at bounding box center [268, 0] width 370 height 75
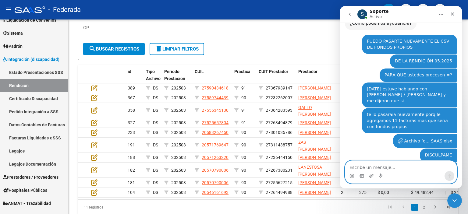
click at [419, 169] on textarea "Escribe un mensaje..." at bounding box center [402, 166] width 112 height 10
type textarea "Hola [PERSON_NAME]!"
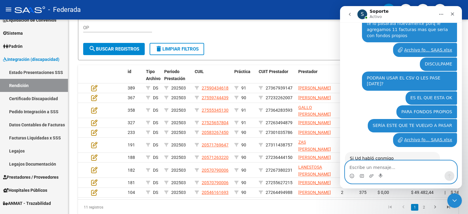
scroll to position [3247, 0]
click at [404, 168] on textarea "Escribe un mensaje..." at bounding box center [402, 166] width 112 height 10
click at [371, 166] on textarea "Escribe un mensaje..." at bounding box center [402, 166] width 112 height 10
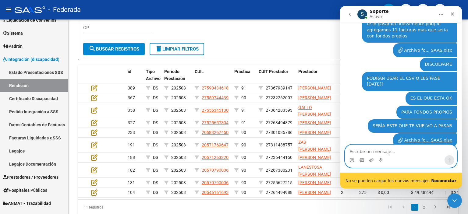
scroll to position [3263, 0]
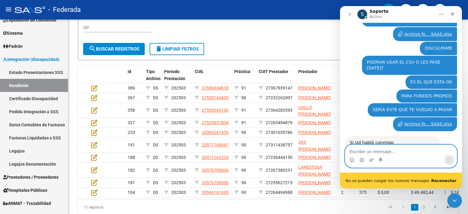
click at [378, 150] on textarea "Escribe un mensaje..." at bounding box center [402, 150] width 112 height 10
click at [449, 180] on b "Reconectar" at bounding box center [444, 181] width 25 height 5
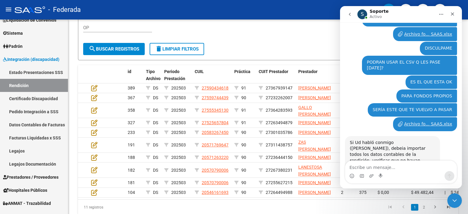
scroll to position [3247, 0]
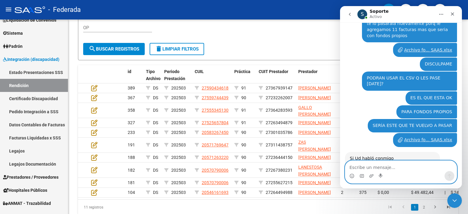
click at [394, 169] on textarea "Escribe un mensaje..." at bounding box center [402, 166] width 112 height 10
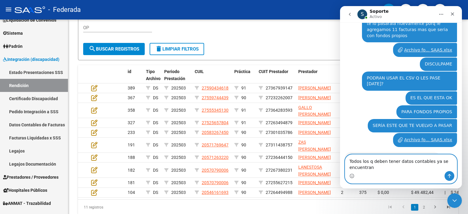
scroll to position [3254, 0]
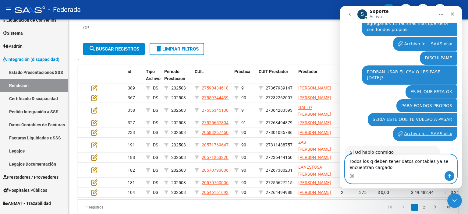
type textarea "Todos los q deben tener datos contables ya se encuentran cargados"
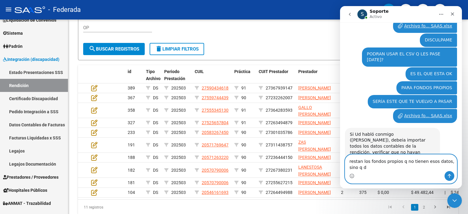
scroll to position [3278, 0]
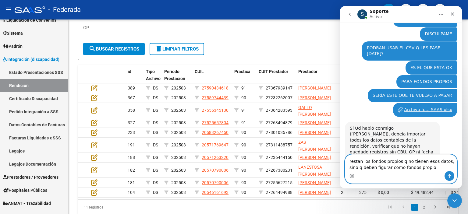
type textarea "restan los fondos propios q no tienen esos datos, sino q deben figurar como fon…"
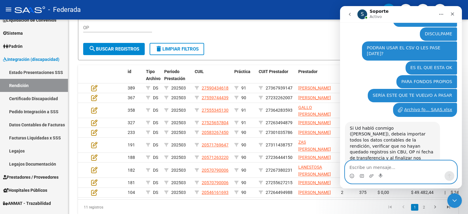
scroll to position [3297, 0]
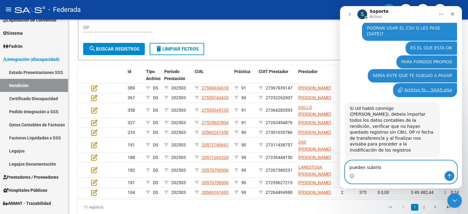
type textarea "pueden subirlo ?"
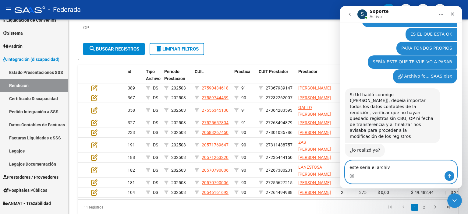
type textarea "este seria el archivo"
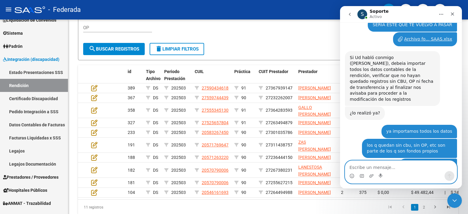
scroll to position [3349, 0]
click at [371, 178] on icon "Adjuntar un archivo" at bounding box center [371, 176] width 5 height 5
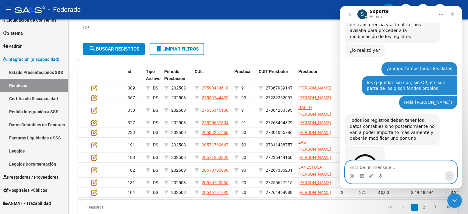
scroll to position [3431, 0]
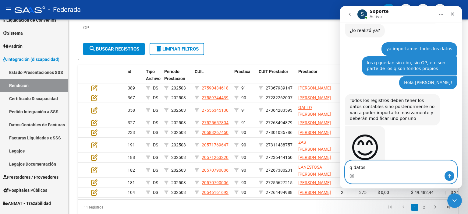
type textarea "q datos?"
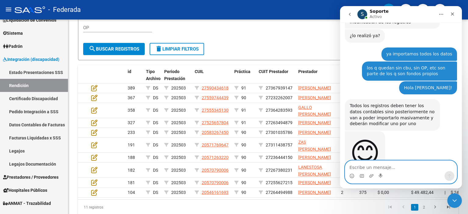
scroll to position [3449, 0]
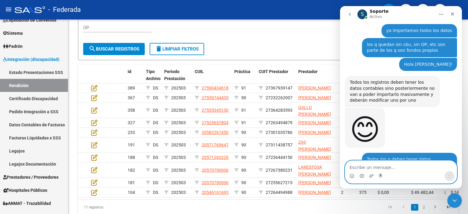
click at [405, 168] on textarea "Escribe un mensaje..." at bounding box center [402, 166] width 112 height 10
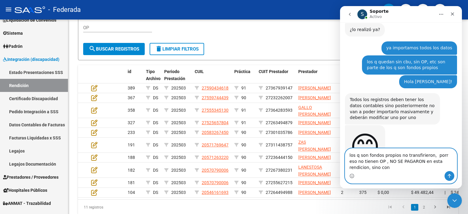
scroll to position [3438, 0]
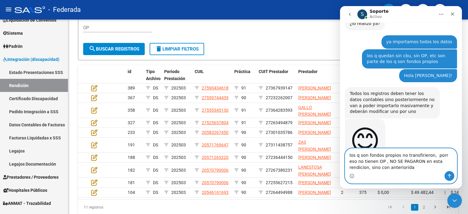
type textarea "los q son fondos propios no transfirieron, porr eso no tienen OP , NO SE PAGARO…"
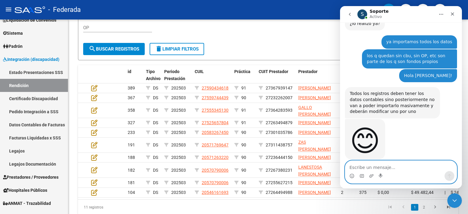
scroll to position [3452, 0]
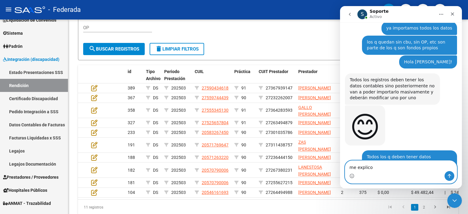
type textarea "me explico ?"
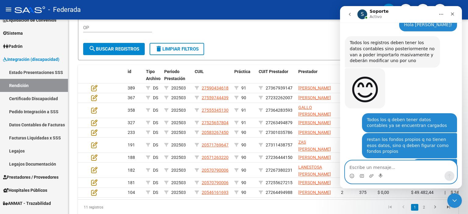
scroll to position [3466, 0]
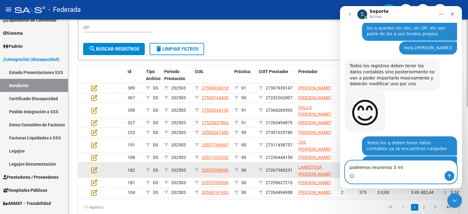
type textarea "podremos reunirnos 5 min"
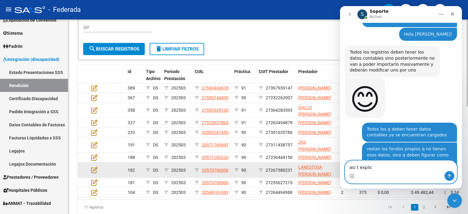
type textarea "asi t explico"
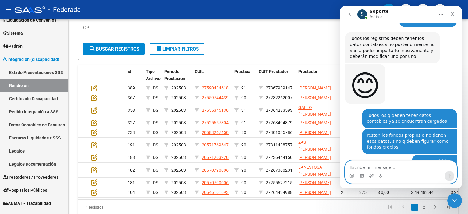
scroll to position [3494, 0]
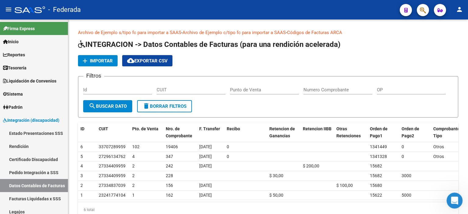
click at [454, 202] on icon "Abrir Intercom Messenger" at bounding box center [454, 200] width 10 height 10
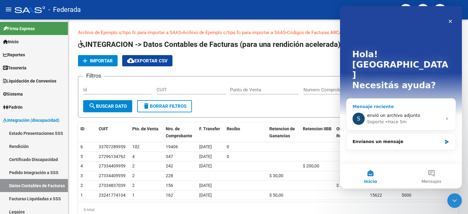
click at [436, 113] on div "envió un archivo adjunto" at bounding box center [405, 116] width 75 height 6
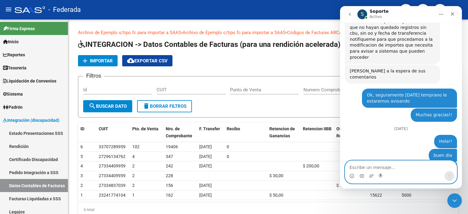
scroll to position [2972, 0]
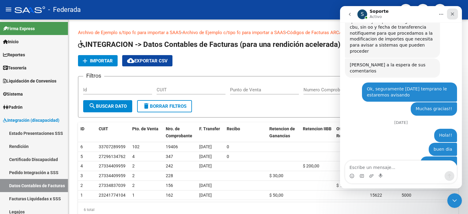
click at [454, 16] on icon "Cerrar" at bounding box center [452, 14] width 5 height 5
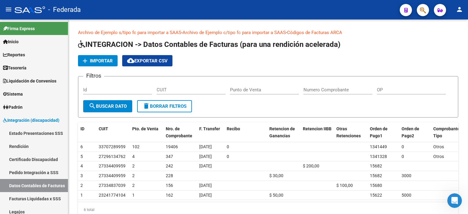
scroll to position [2448, 0]
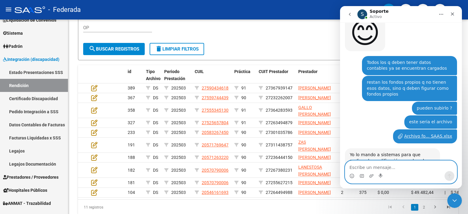
scroll to position [3548, 0]
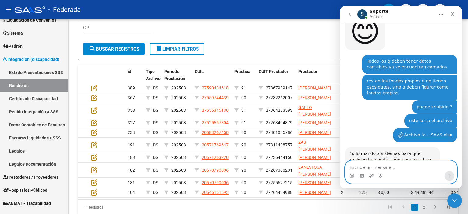
click at [391, 166] on textarea "Escribe un mensaje..." at bounding box center [402, 166] width 112 height 10
type textarea "si es correcto"
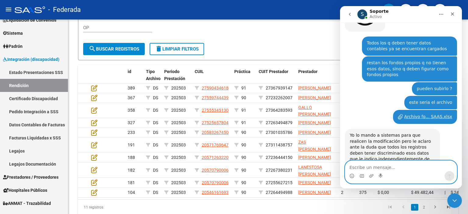
scroll to position [3589, 0]
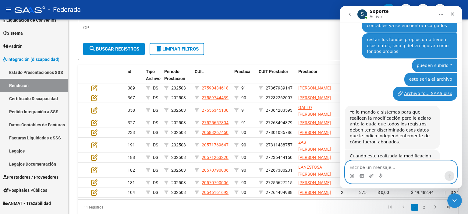
click at [371, 168] on textarea "Escribe un mensaje..." at bounding box center [402, 166] width 112 height 10
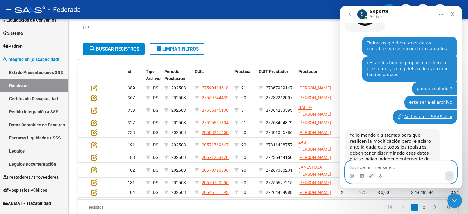
scroll to position [3590, 0]
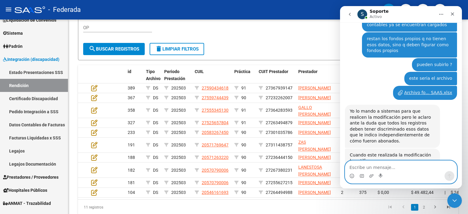
click at [385, 167] on textarea "Escribe un mensaje..." at bounding box center [402, 166] width 112 height 10
type textarea "genial"
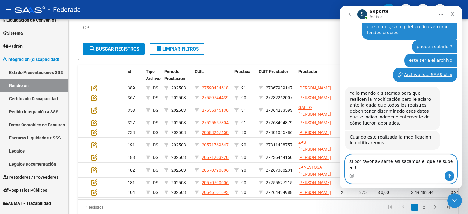
type textarea "si por favor avisame asi sacamos el que se sube a ftp"
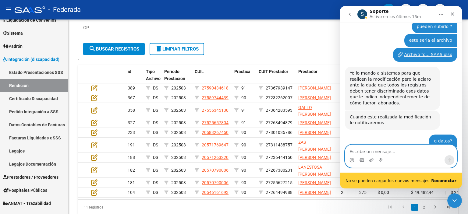
scroll to position [3644, 0]
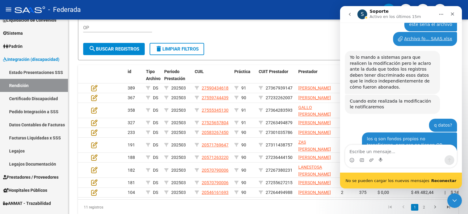
click at [450, 180] on b "Reconectar" at bounding box center [444, 181] width 25 height 5
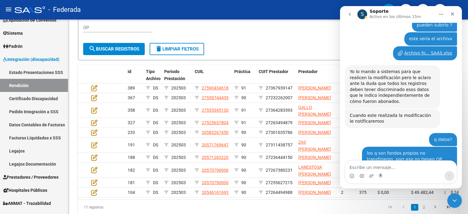
scroll to position [3628, 0]
